Goal: Task Accomplishment & Management: Manage account settings

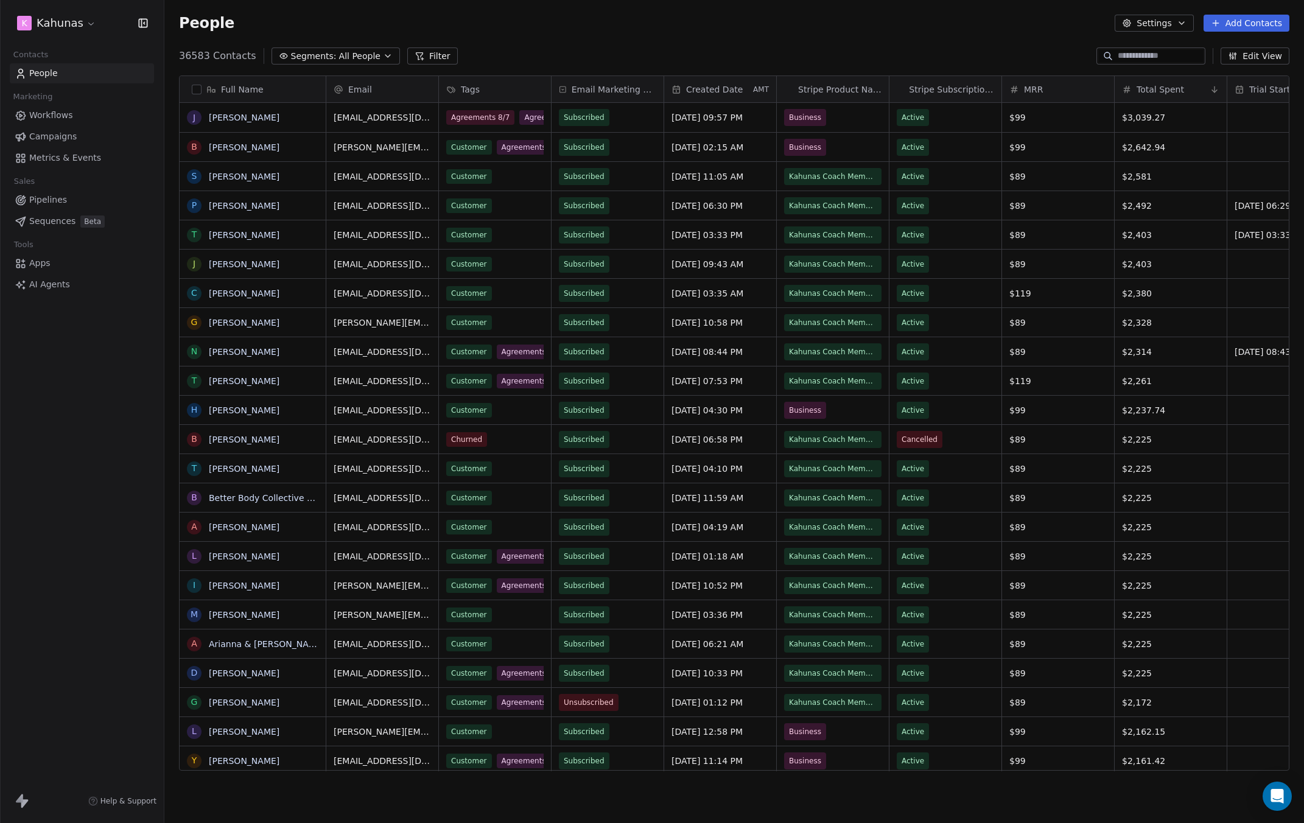
scroll to position [715, 1130]
click at [62, 508] on div "K Kahunas Contacts People Marketing Workflows Campaigns Metrics & Events Sales …" at bounding box center [82, 411] width 164 height 823
click at [75, 10] on div "K Kahunas" at bounding box center [82, 23] width 164 height 46
click at [54, 19] on html "K Kahunas Contacts People Marketing Workflows Campaigns Metrics & Events Sales …" at bounding box center [652, 411] width 1304 height 823
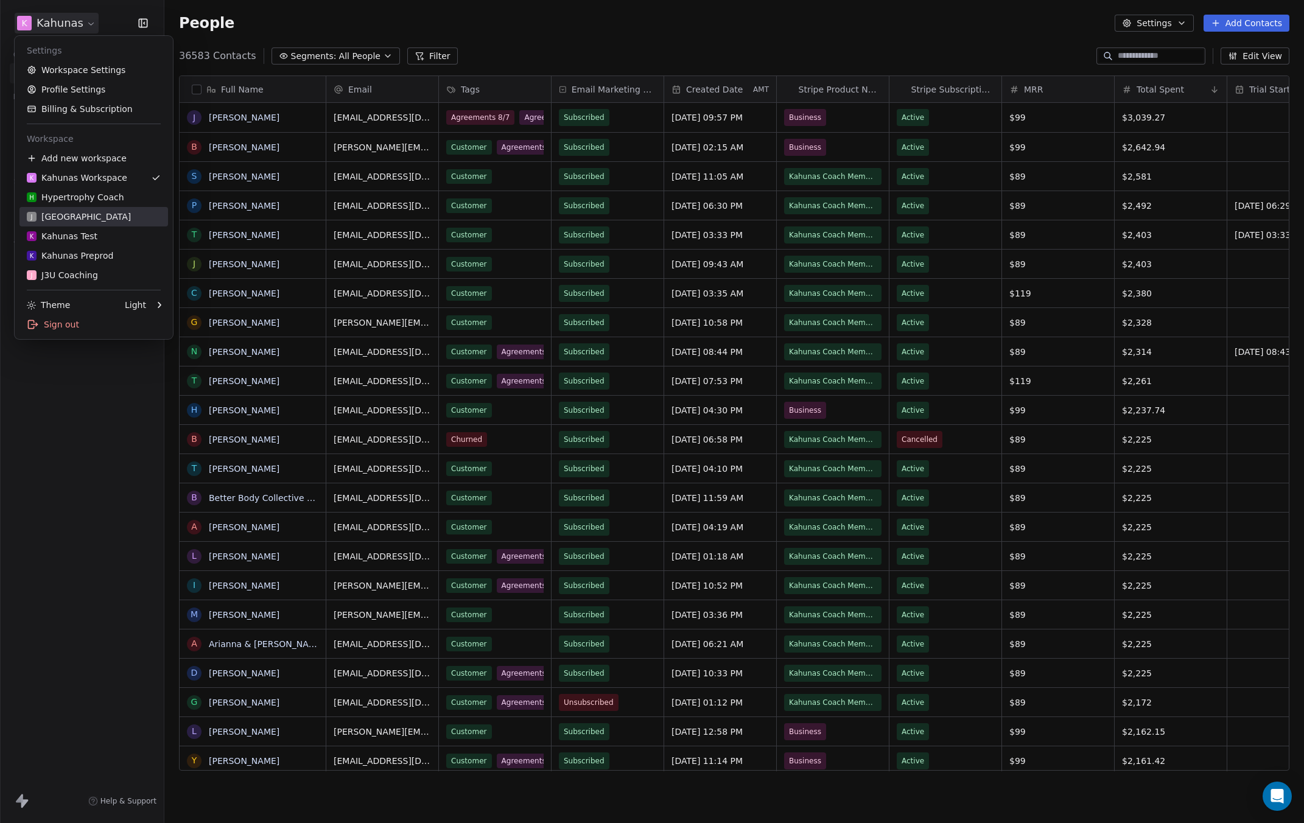
click at [100, 218] on div "J J3 University" at bounding box center [94, 217] width 134 height 12
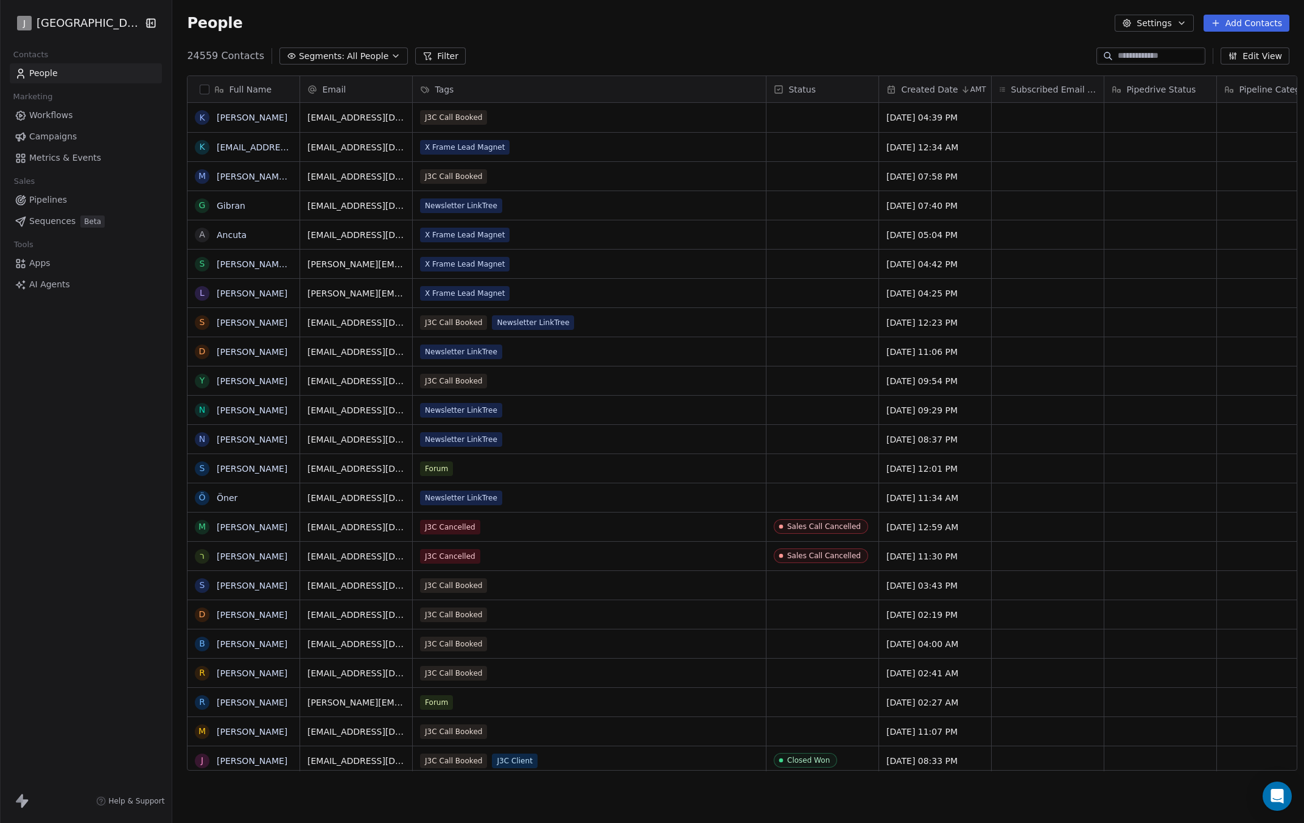
scroll to position [715, 1130]
click at [616, 60] on div "24559 Contacts Segments: All People Filter Edit View" at bounding box center [737, 55] width 1131 height 19
click at [69, 198] on link "Pipelines" at bounding box center [86, 200] width 152 height 20
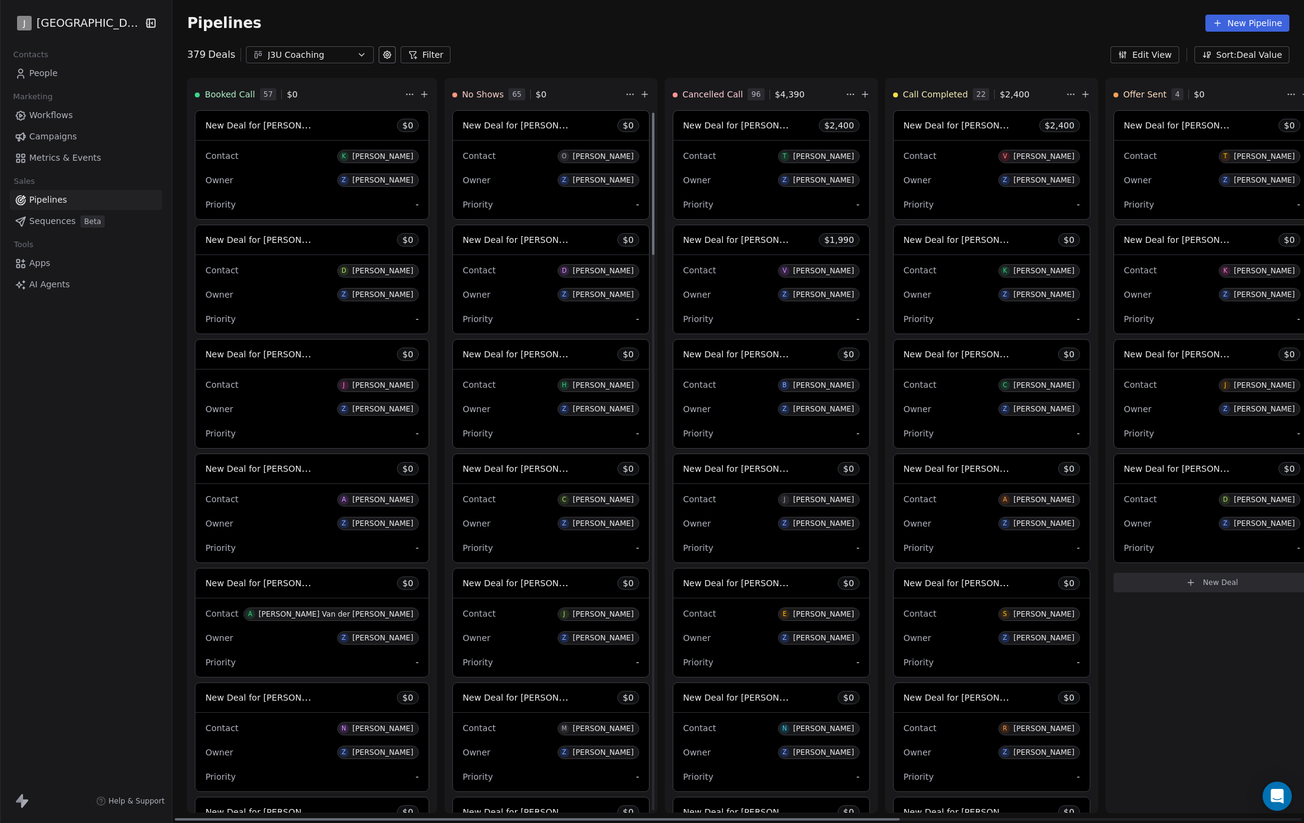
click at [475, 178] on div "Owner Z [PERSON_NAME]" at bounding box center [550, 179] width 176 height 19
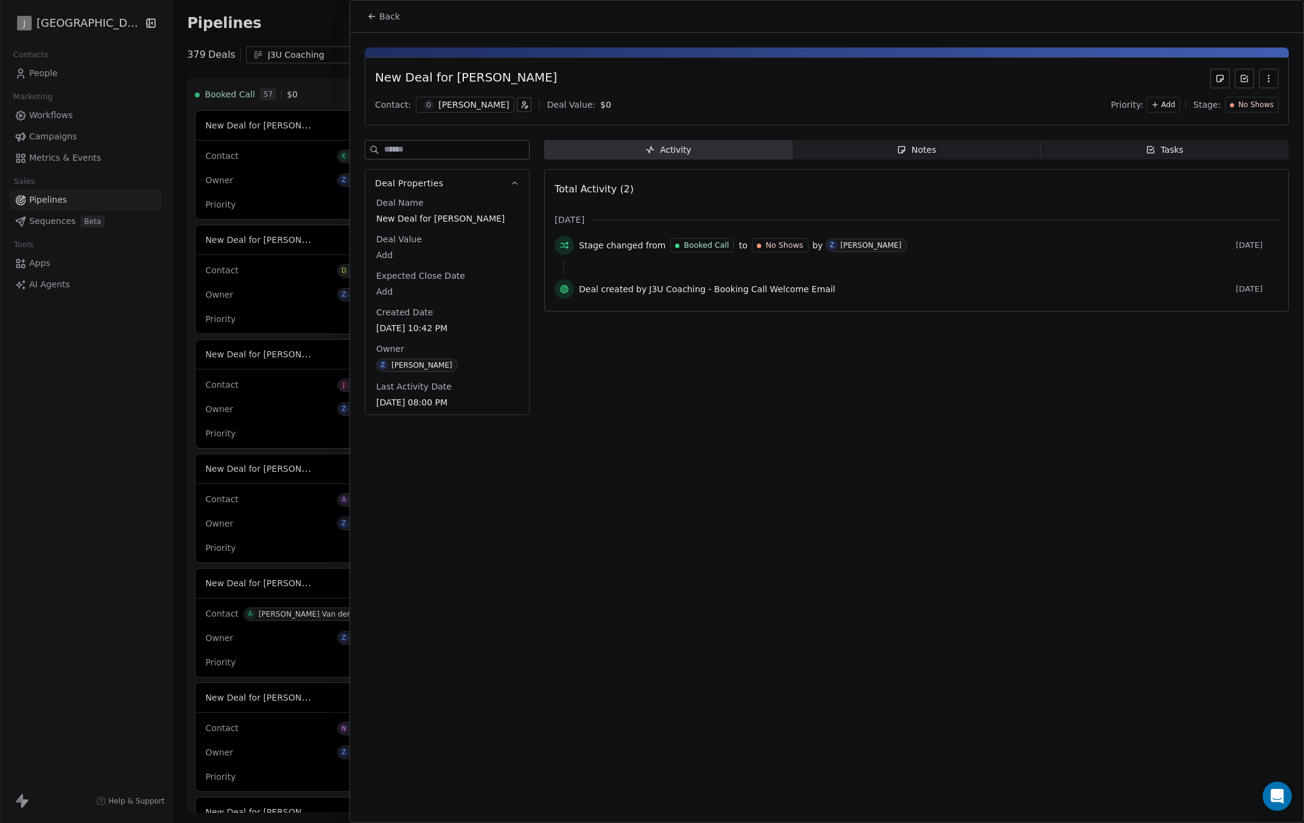
drag, startPoint x: 106, startPoint y: 506, endPoint x: 123, endPoint y: 494, distance: 21.3
click at [108, 506] on div at bounding box center [652, 411] width 1304 height 823
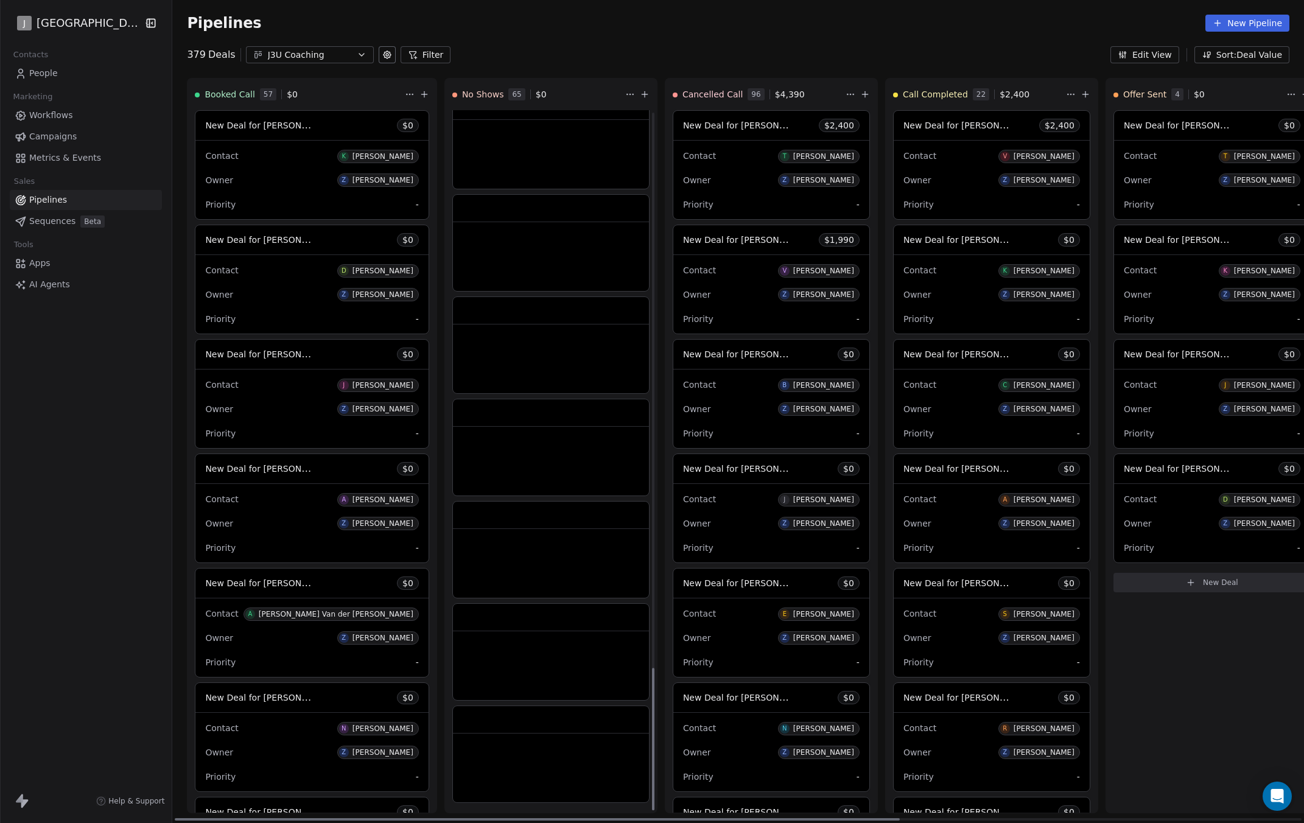
drag, startPoint x: 607, startPoint y: 301, endPoint x: 596, endPoint y: 821, distance: 520.4
click at [652, 810] on div at bounding box center [653, 739] width 2 height 142
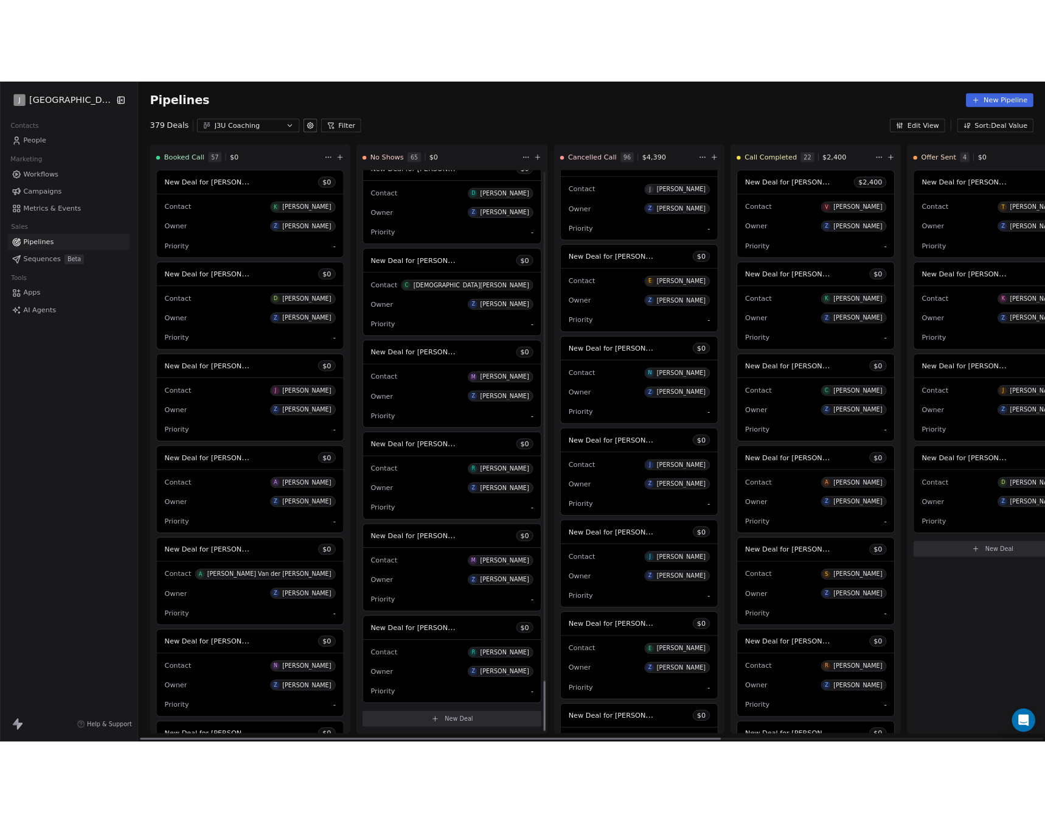
scroll to position [7226, 0]
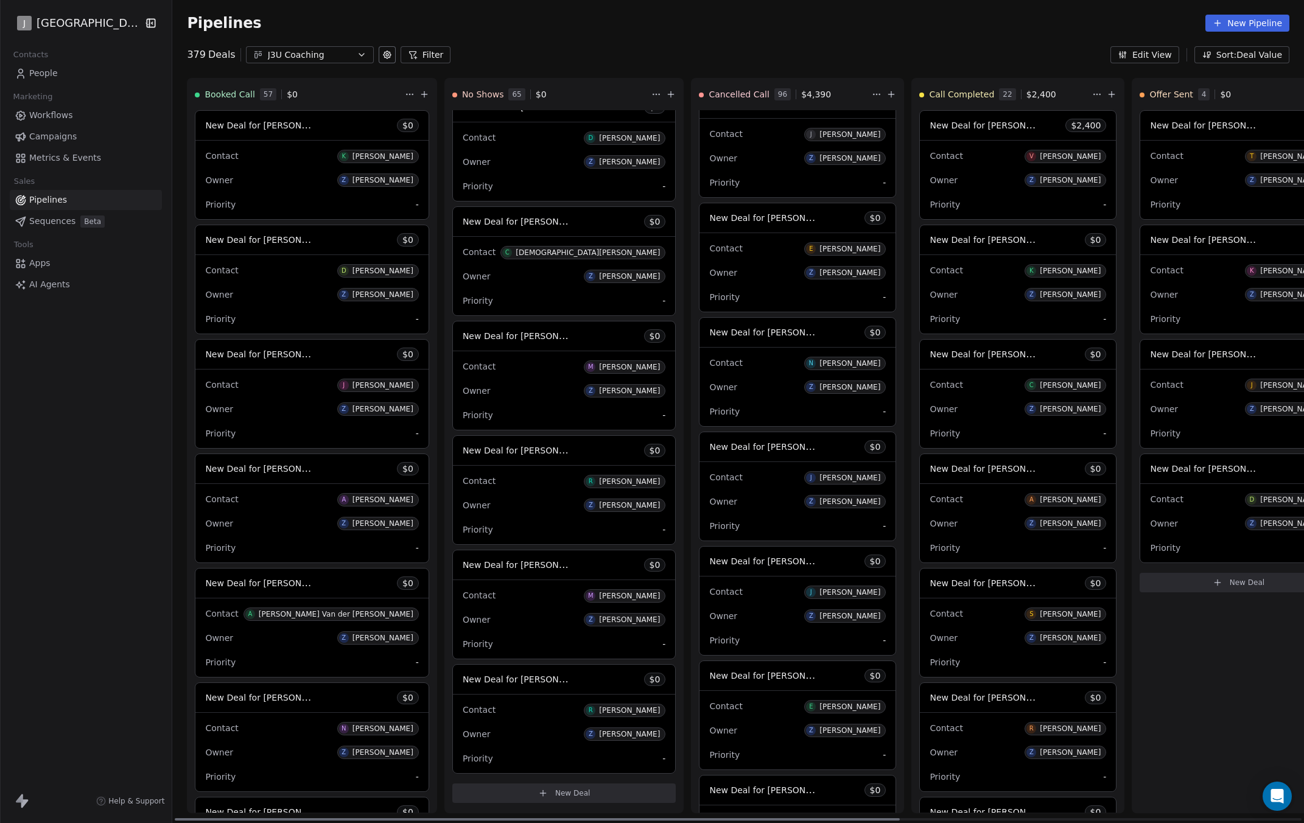
click at [506, 685] on span "New Deal for [PERSON_NAME]" at bounding box center [517, 679] width 110 height 15
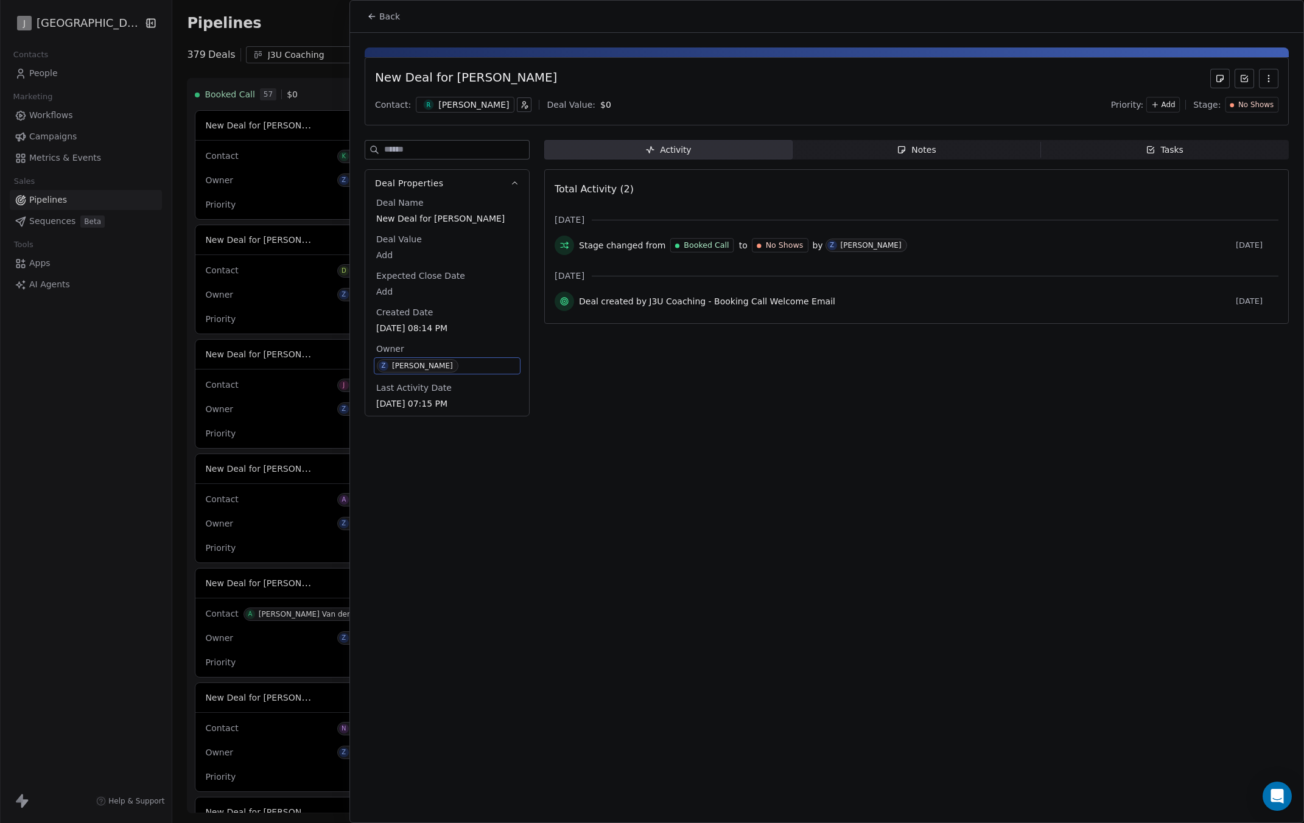
click at [759, 405] on div "Activity Activity Notes Notes Tasks Tasks Total Activity (2) [DATE] Stage chang…" at bounding box center [916, 282] width 744 height 284
drag, startPoint x: 469, startPoint y: 103, endPoint x: 535, endPoint y: 85, distance: 68.1
click at [535, 83] on div "New Deal for [PERSON_NAME]" at bounding box center [466, 78] width 182 height 19
click at [522, 106] on icon "button" at bounding box center [523, 107] width 2 height 2
click at [644, 363] on html "J J3 University Contacts People Marketing Workflows Campaigns Metrics & Events …" at bounding box center [652, 411] width 1304 height 823
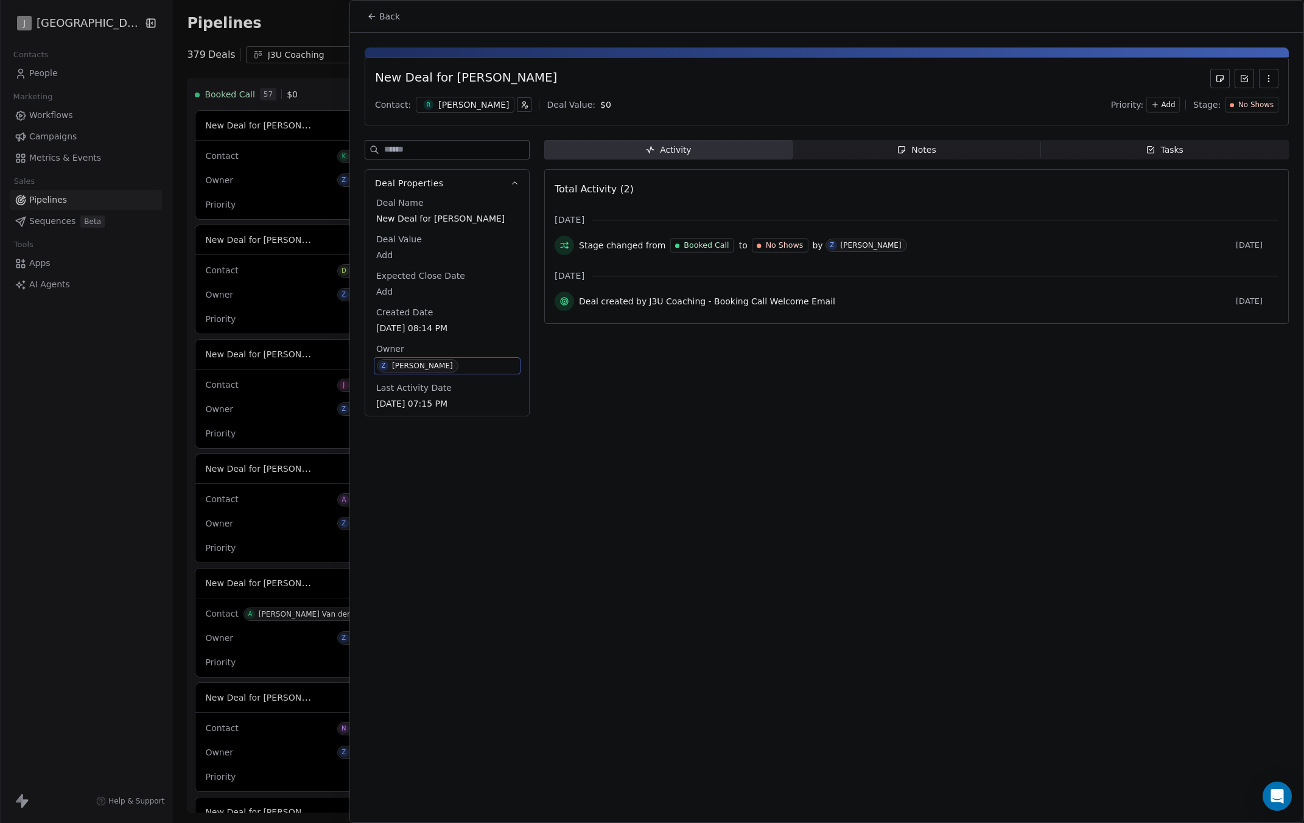
click at [571, 103] on div "Deal Value:" at bounding box center [570, 105] width 48 height 12
click at [46, 68] on div at bounding box center [652, 411] width 1304 height 823
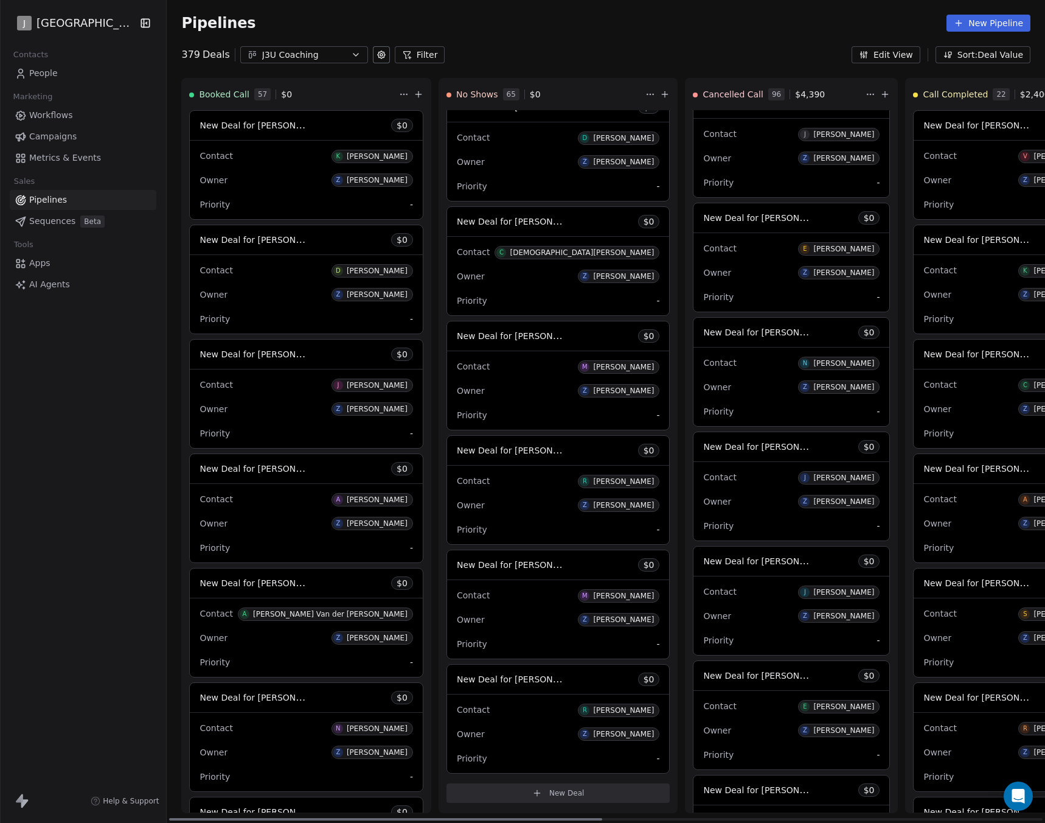
click at [500, 713] on div "Contact R [PERSON_NAME]" at bounding box center [558, 709] width 203 height 20
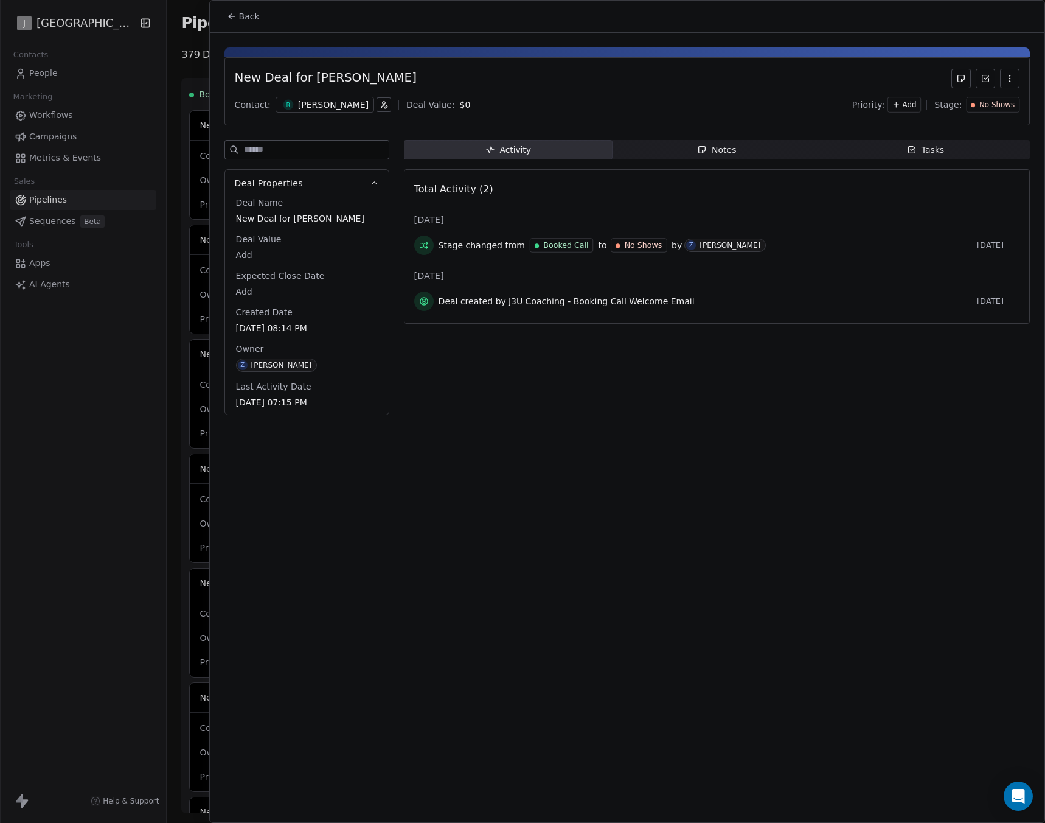
click at [311, 108] on div "[PERSON_NAME]" at bounding box center [333, 105] width 71 height 12
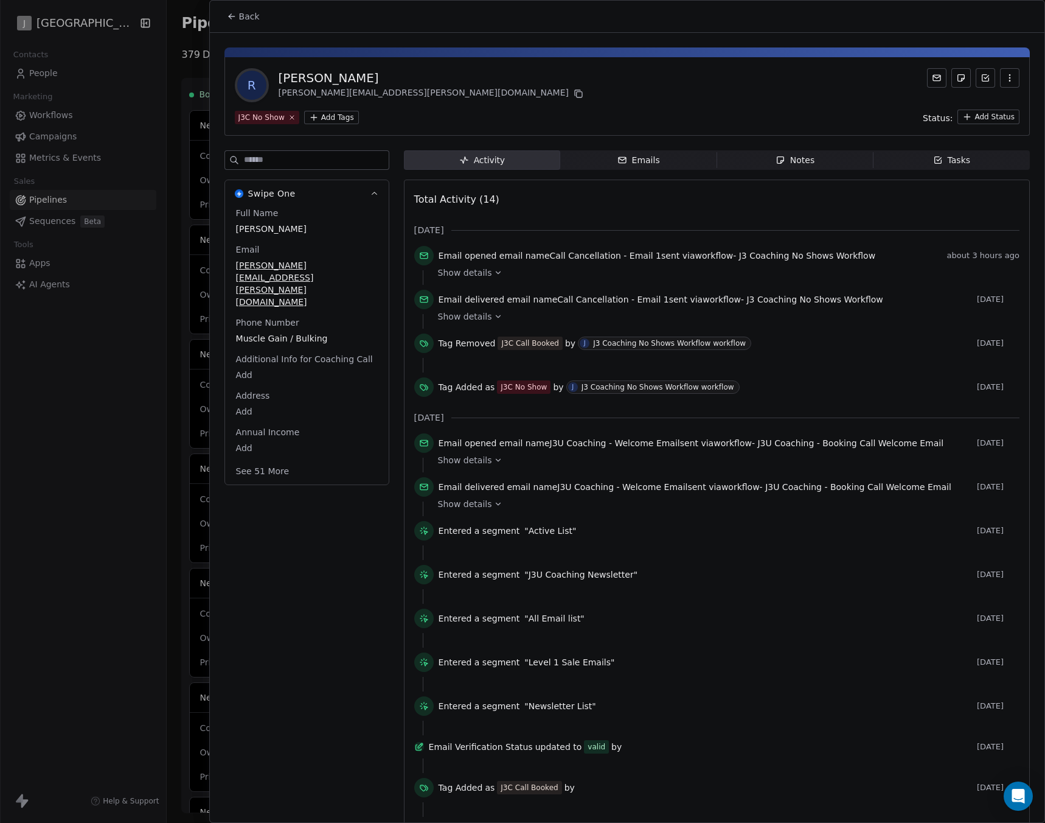
click at [268, 460] on button "See 51 More" at bounding box center [263, 471] width 68 height 22
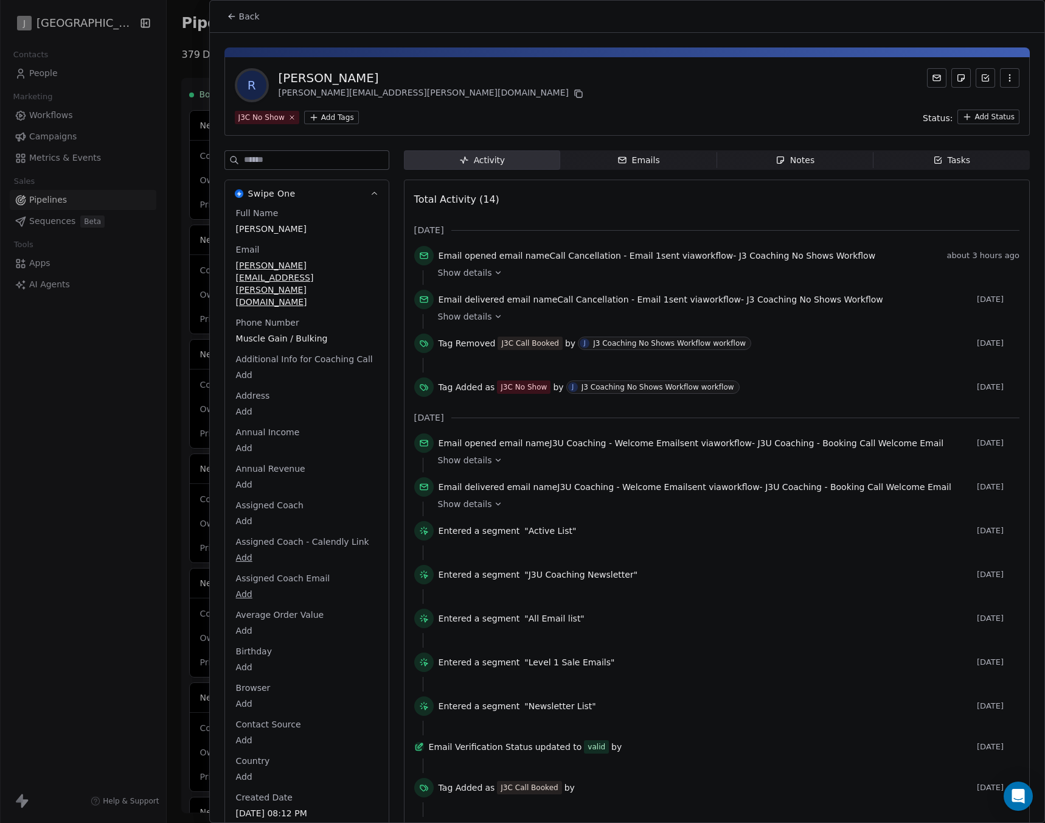
click at [245, 19] on span "Back" at bounding box center [249, 16] width 21 height 12
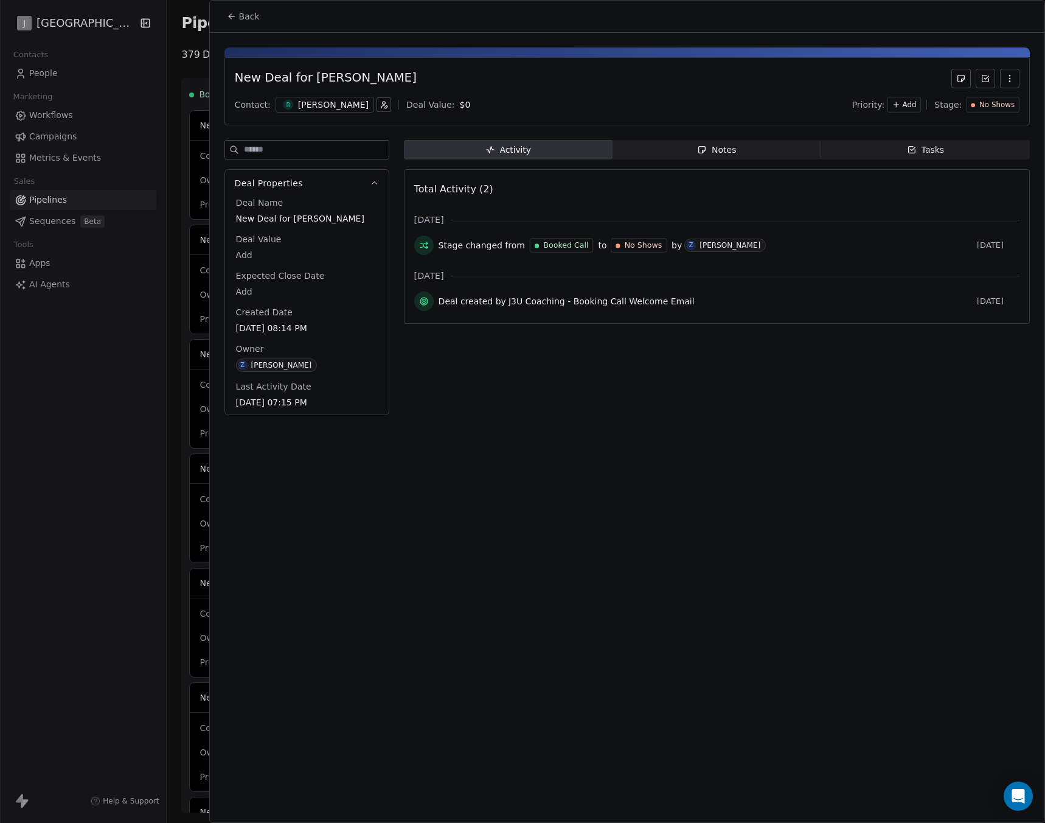
click at [238, 10] on button "Back" at bounding box center [243, 16] width 47 height 22
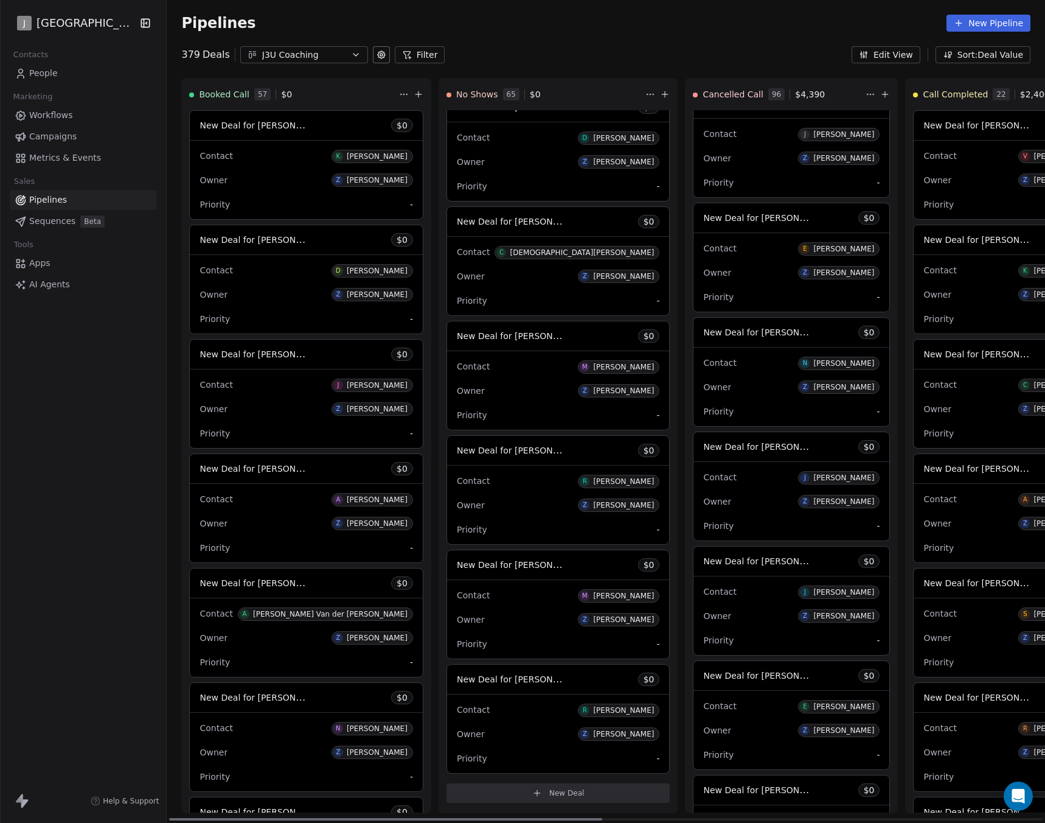
click at [487, 607] on div "Contact M [PERSON_NAME] Owner Z [PERSON_NAME] Priority -" at bounding box center [558, 619] width 223 height 79
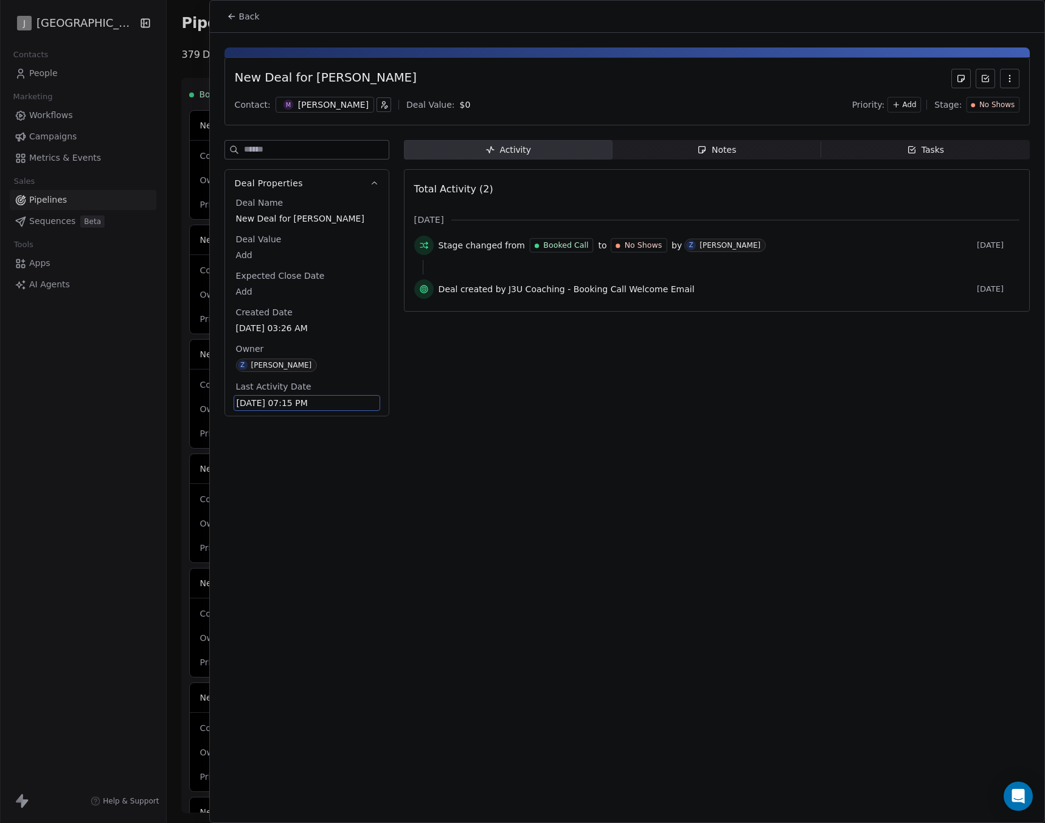
click at [270, 403] on span "[DATE] 07:15 PM" at bounding box center [307, 403] width 141 height 12
click at [440, 330] on div "Activity Activity Notes Notes Tasks Tasks Total Activity (2) [DATE] Stage chang…" at bounding box center [717, 282] width 626 height 284
click at [351, 112] on div "M [PERSON_NAME]" at bounding box center [325, 105] width 99 height 16
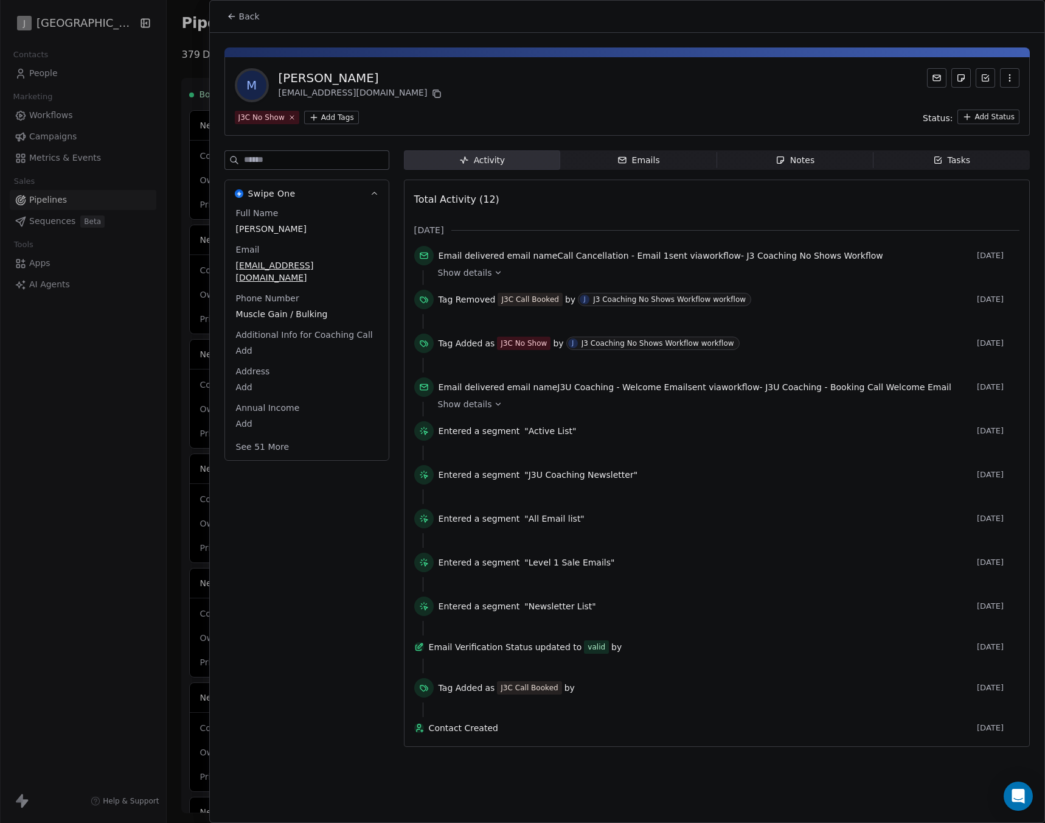
click at [275, 436] on button "See 51 More" at bounding box center [263, 447] width 68 height 22
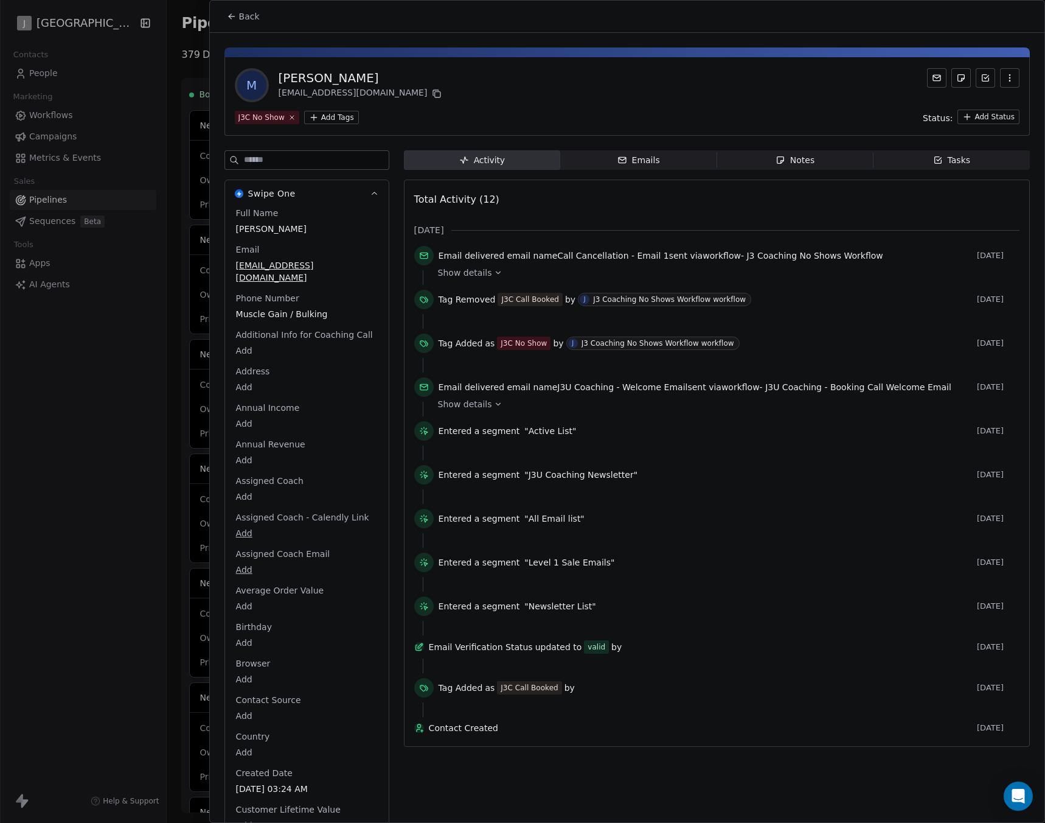
click at [229, 16] on icon at bounding box center [231, 16] width 5 height 0
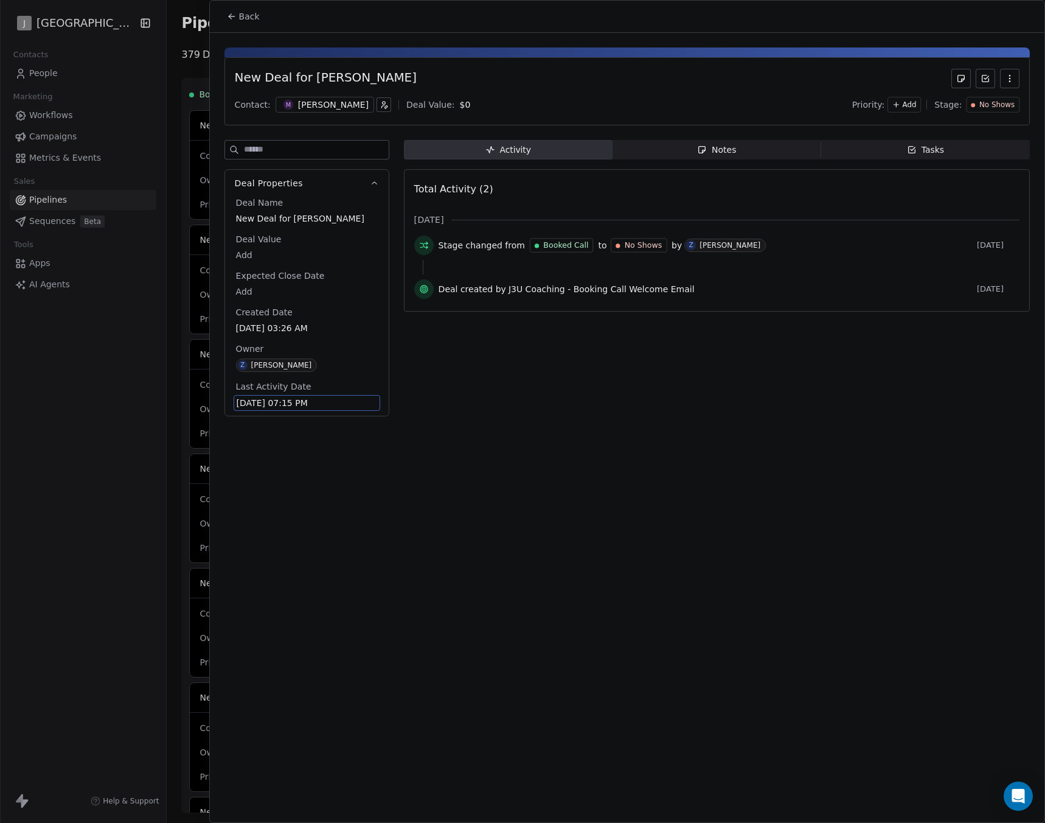
click at [241, 24] on button "Back" at bounding box center [243, 16] width 47 height 22
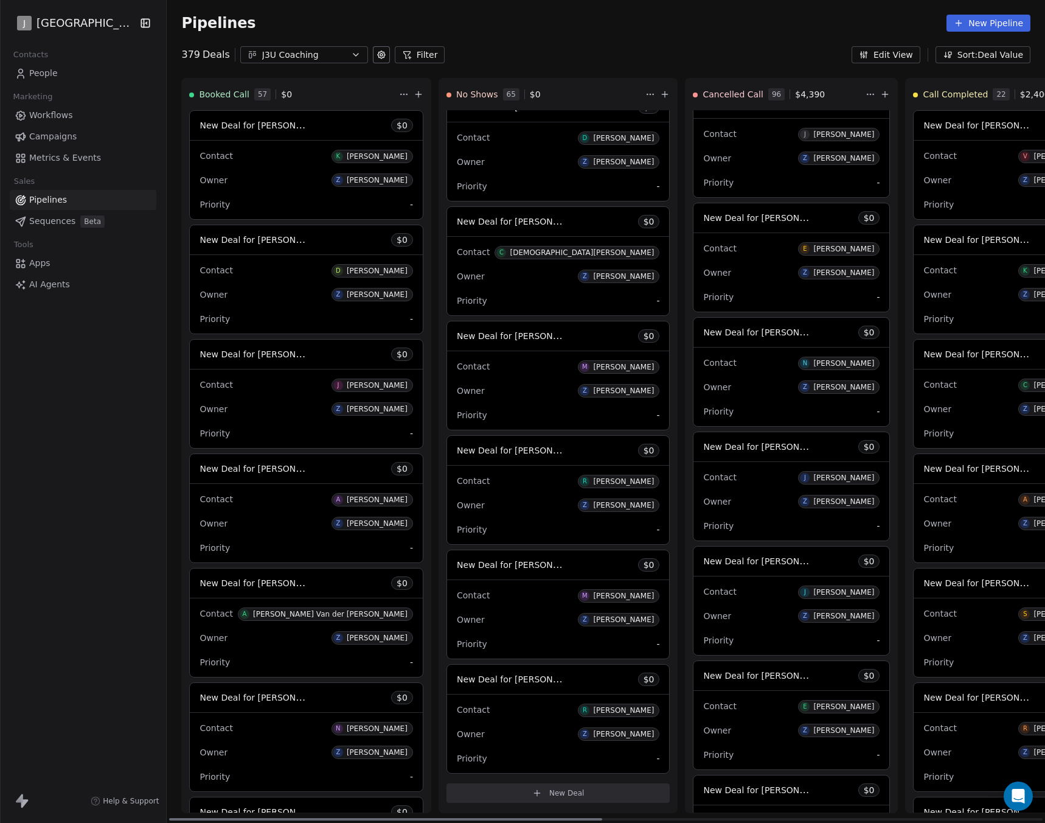
click at [495, 505] on div "Owner Z [PERSON_NAME]" at bounding box center [558, 504] width 203 height 19
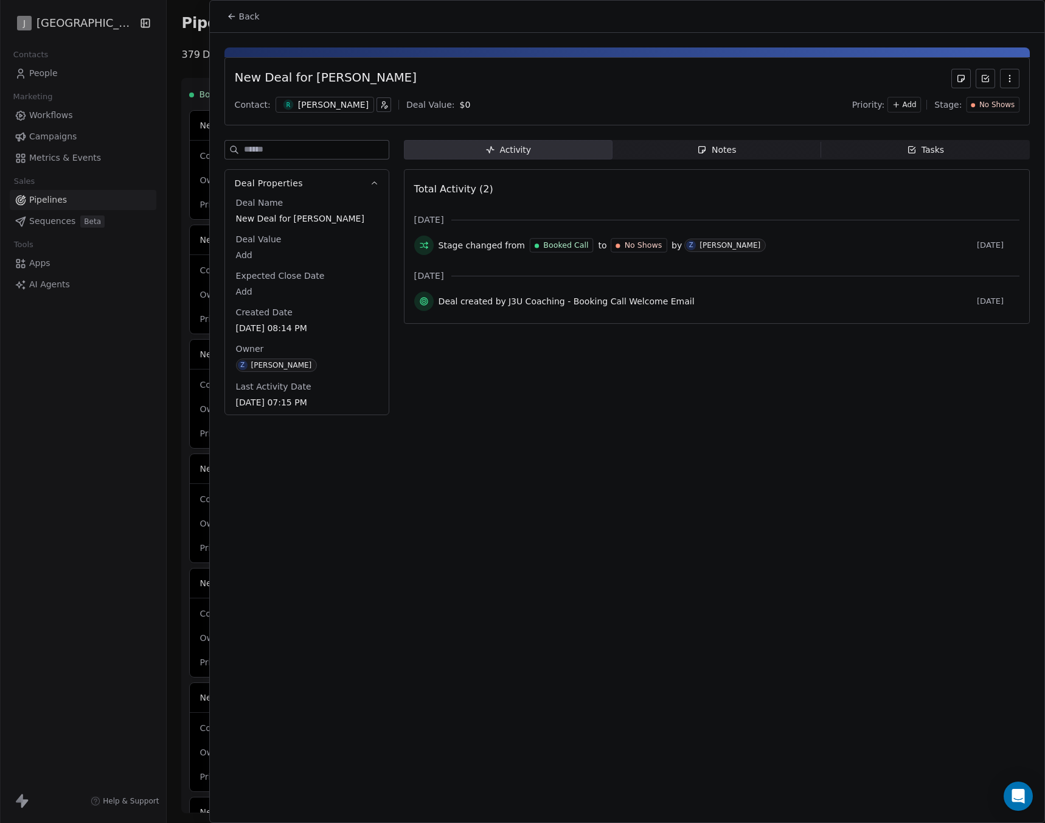
click at [239, 12] on span "Back" at bounding box center [249, 16] width 21 height 12
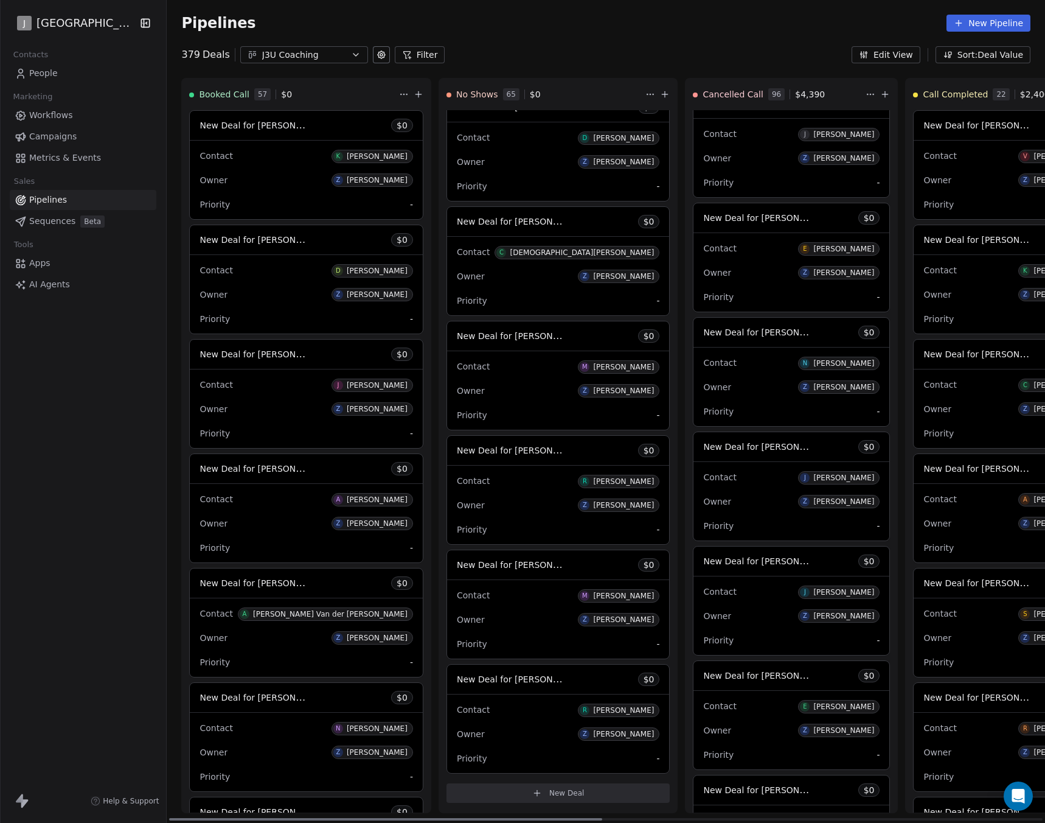
click at [491, 355] on div "Contact M [PERSON_NAME] Owner Z [PERSON_NAME] Priority -" at bounding box center [558, 390] width 223 height 79
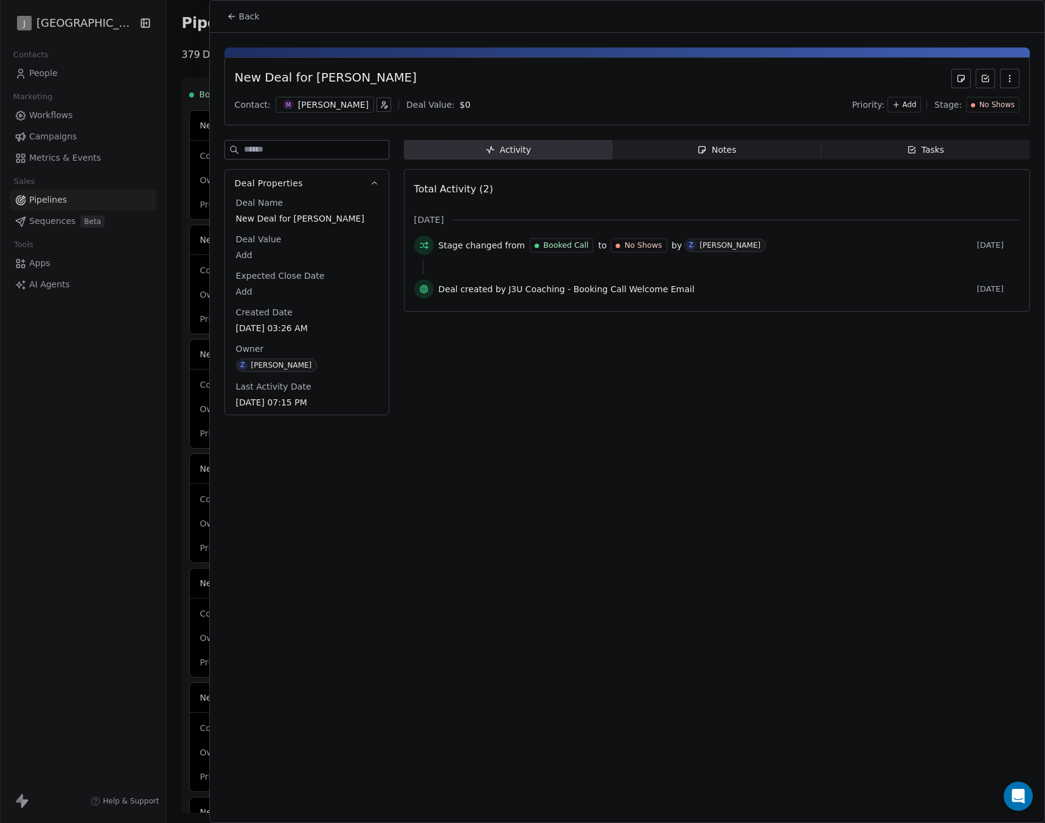
click at [321, 105] on div "[PERSON_NAME]" at bounding box center [333, 105] width 71 height 12
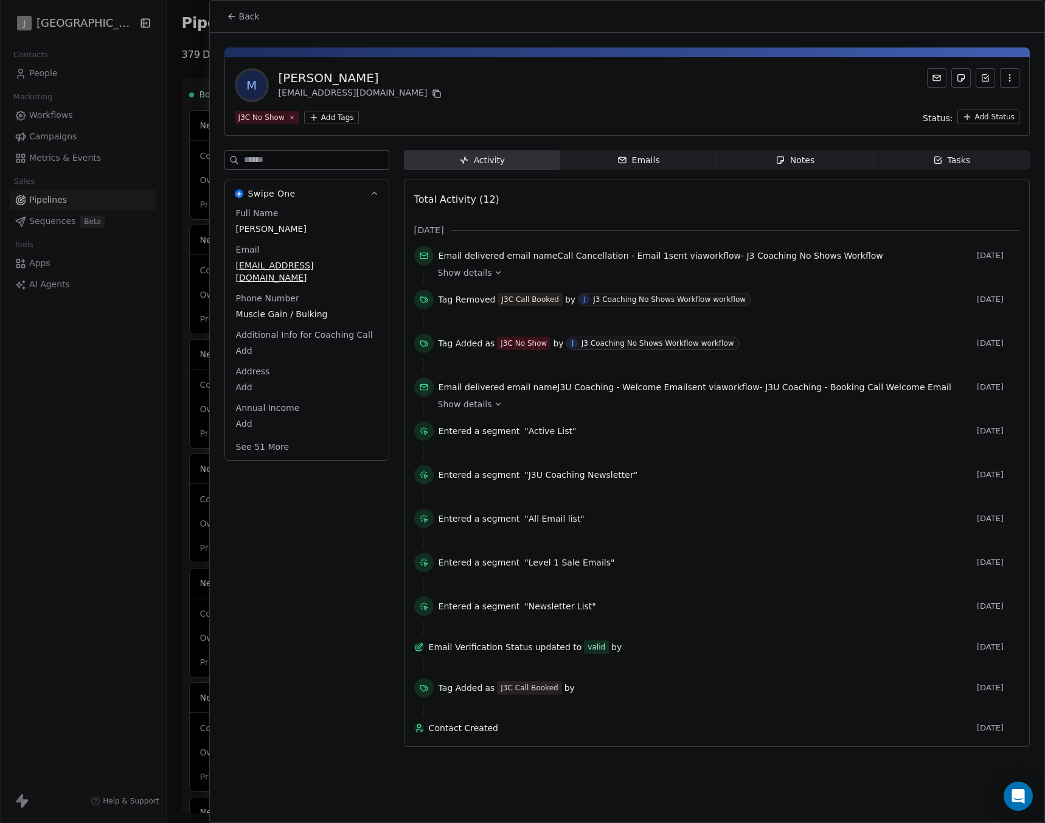
click at [270, 448] on div "Swipe One Full Name [PERSON_NAME] Email [EMAIL_ADDRESS][DOMAIN_NAME] Phone Numb…" at bounding box center [307, 320] width 165 height 281
click at [273, 436] on button "See 51 More" at bounding box center [263, 447] width 68 height 22
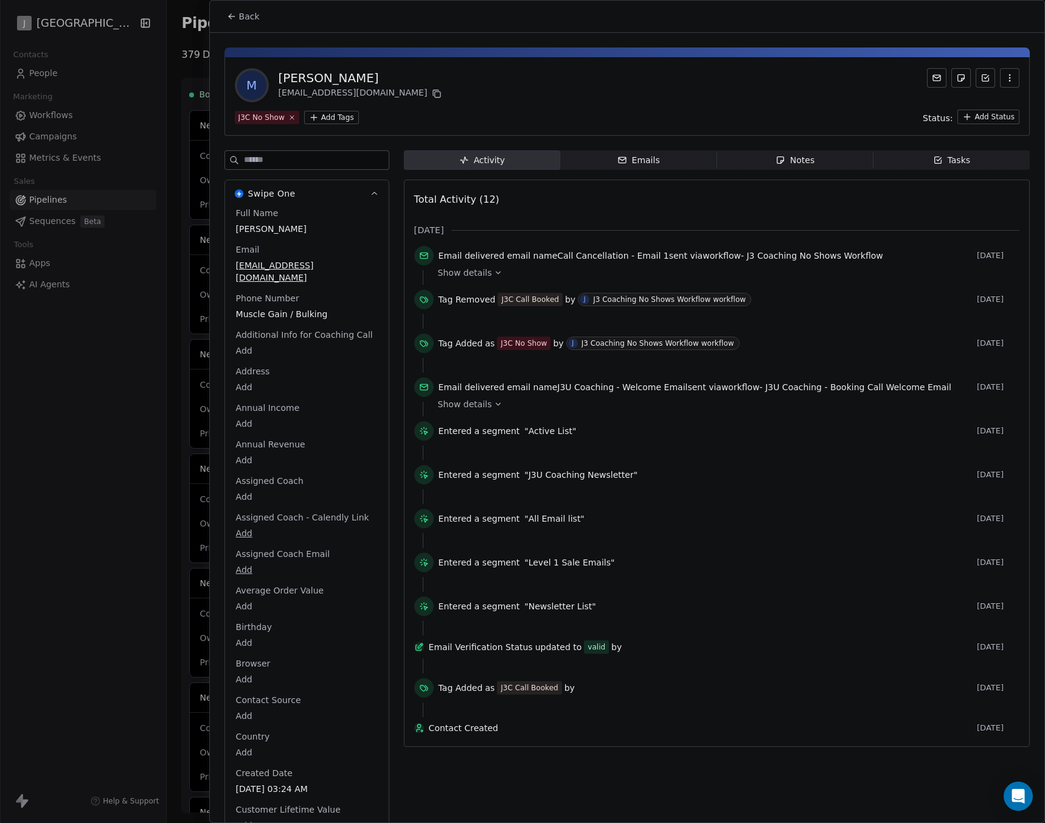
click at [237, 18] on button "Back" at bounding box center [243, 16] width 47 height 22
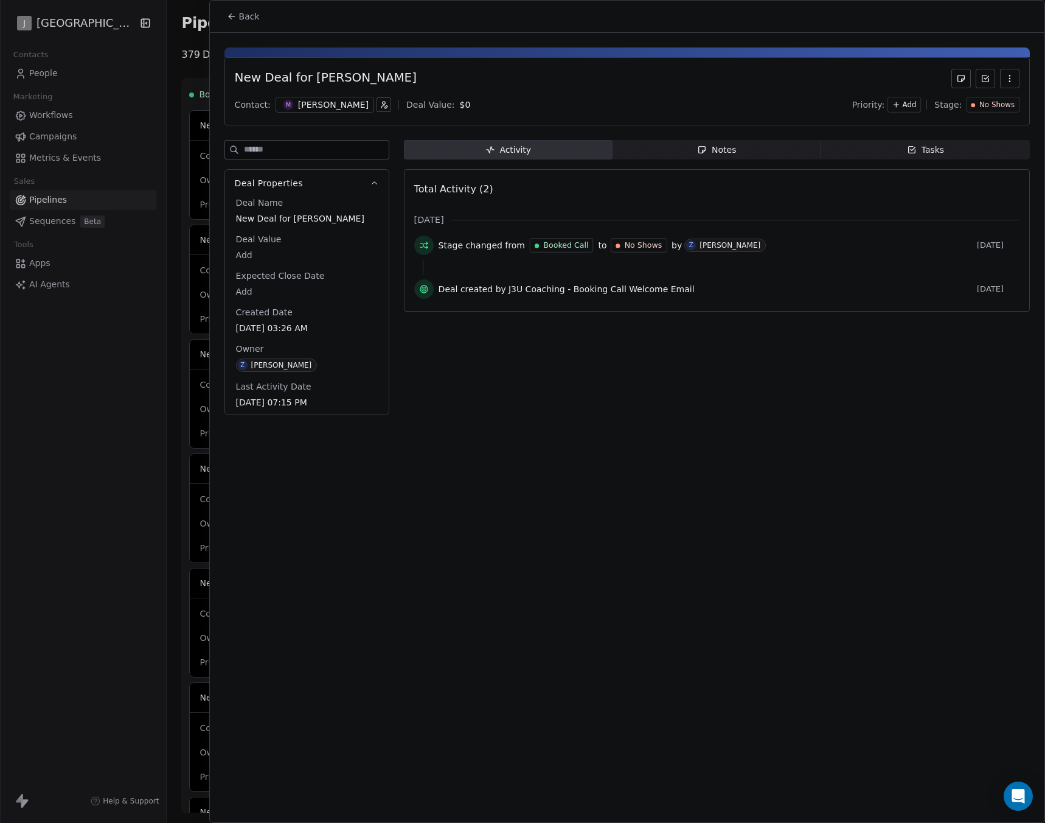
click at [235, 19] on icon at bounding box center [232, 17] width 10 height 10
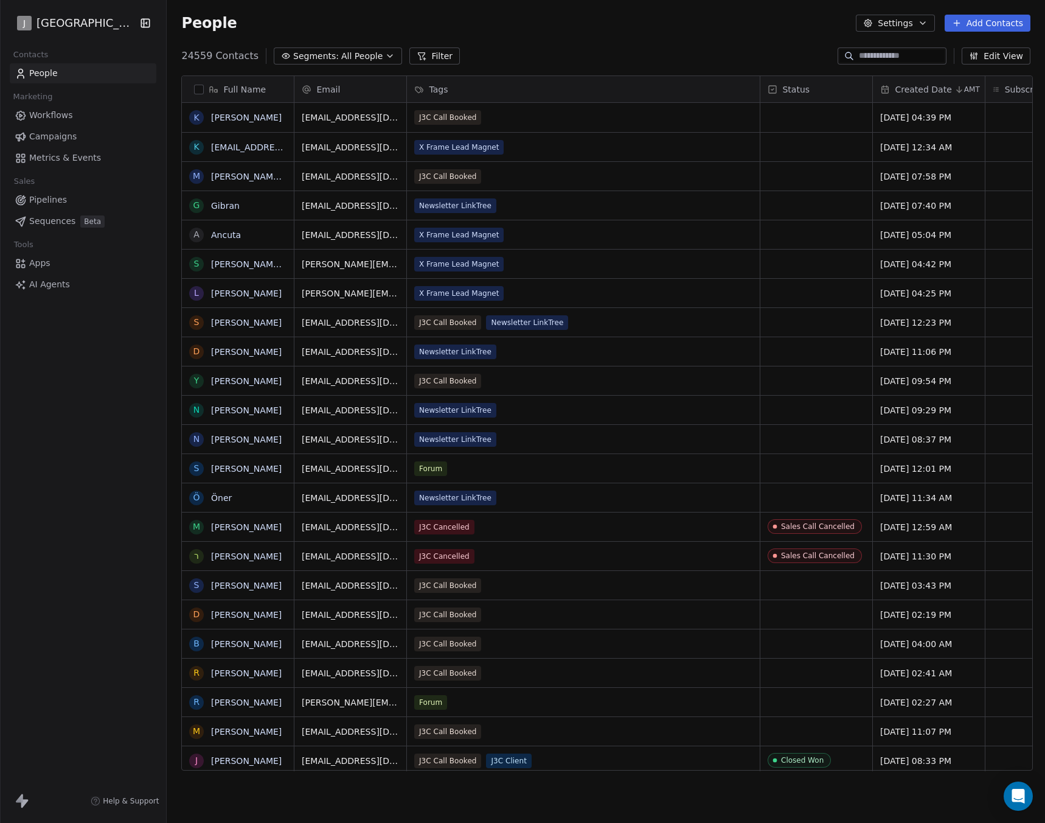
scroll to position [715, 872]
